Goal: Transaction & Acquisition: Subscribe to service/newsletter

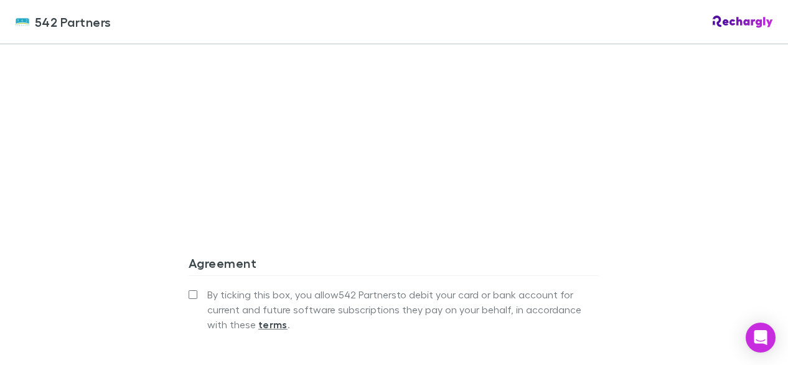
scroll to position [1121, 0]
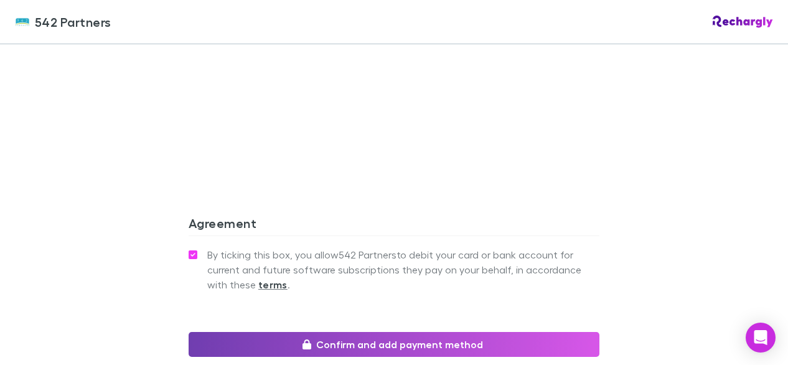
click at [406, 332] on button "Confirm and add payment method" at bounding box center [394, 344] width 411 height 25
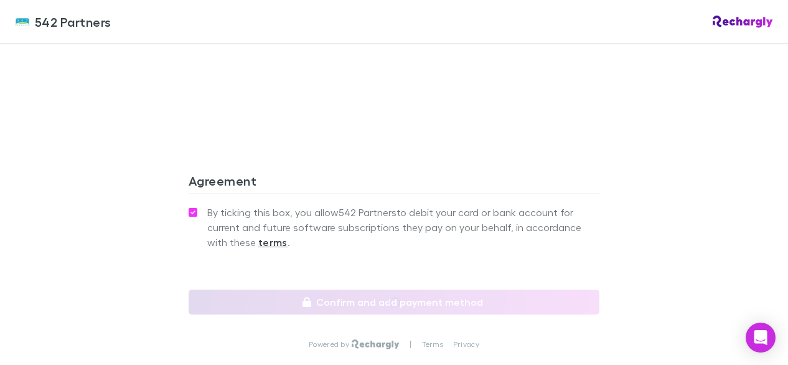
scroll to position [1183, 0]
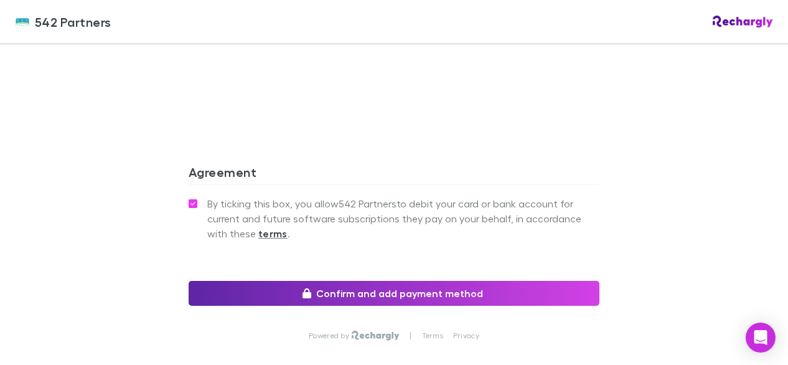
scroll to position [1183, 0]
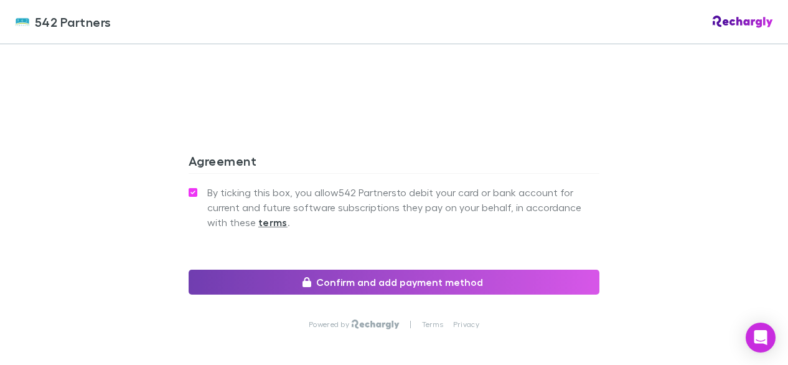
click at [397, 270] on button "Confirm and add payment method" at bounding box center [394, 282] width 411 height 25
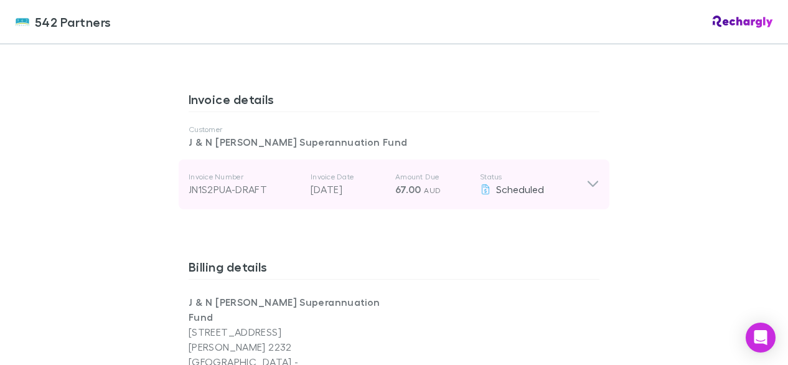
scroll to position [623, 0]
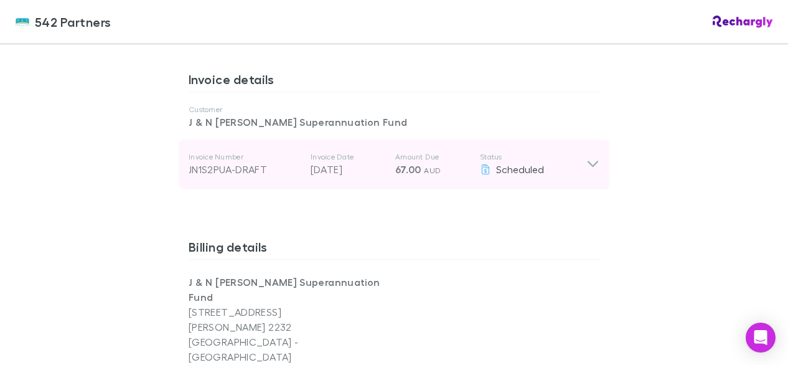
click at [591, 163] on icon at bounding box center [593, 164] width 11 height 6
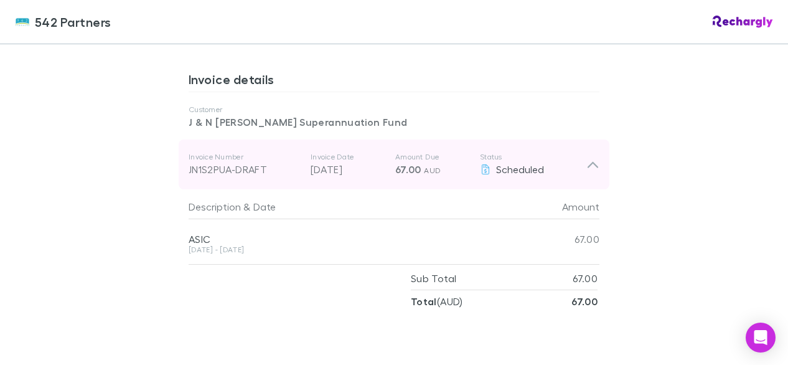
click at [591, 163] on icon at bounding box center [593, 165] width 11 height 6
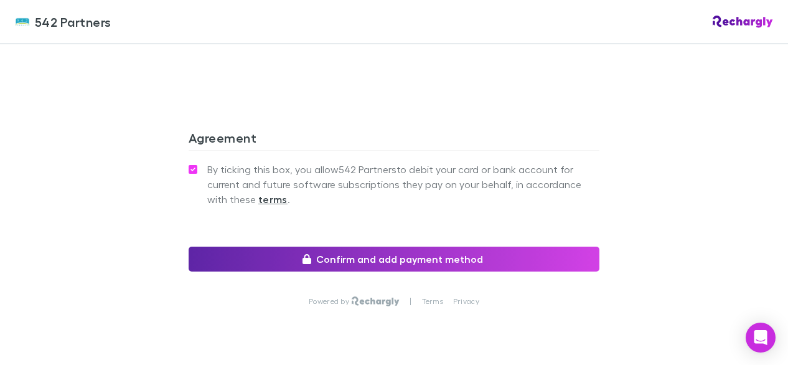
scroll to position [1215, 0]
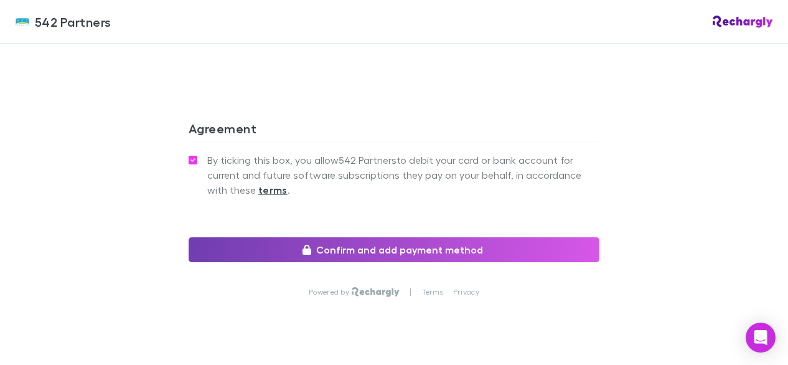
click at [403, 237] on button "Confirm and add payment method" at bounding box center [394, 249] width 411 height 25
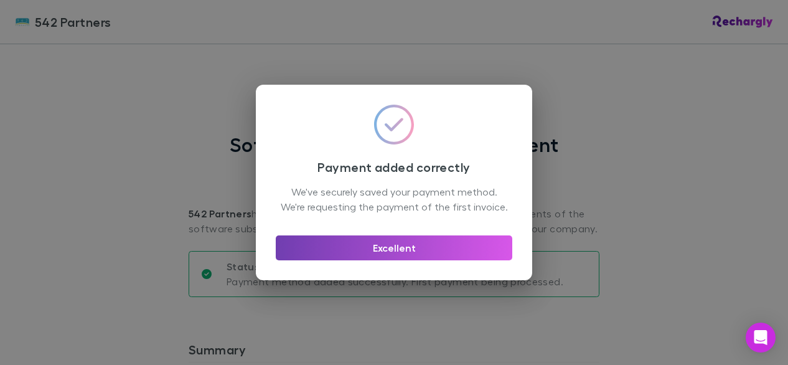
click at [390, 257] on button "Excellent" at bounding box center [394, 247] width 237 height 25
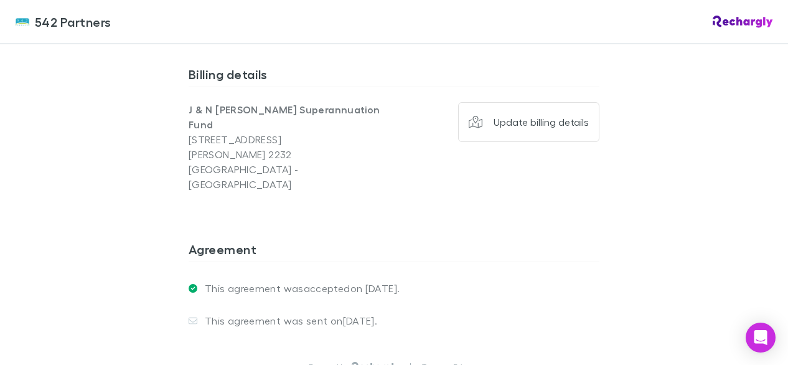
scroll to position [872, 0]
